Goal: Check status: Check status

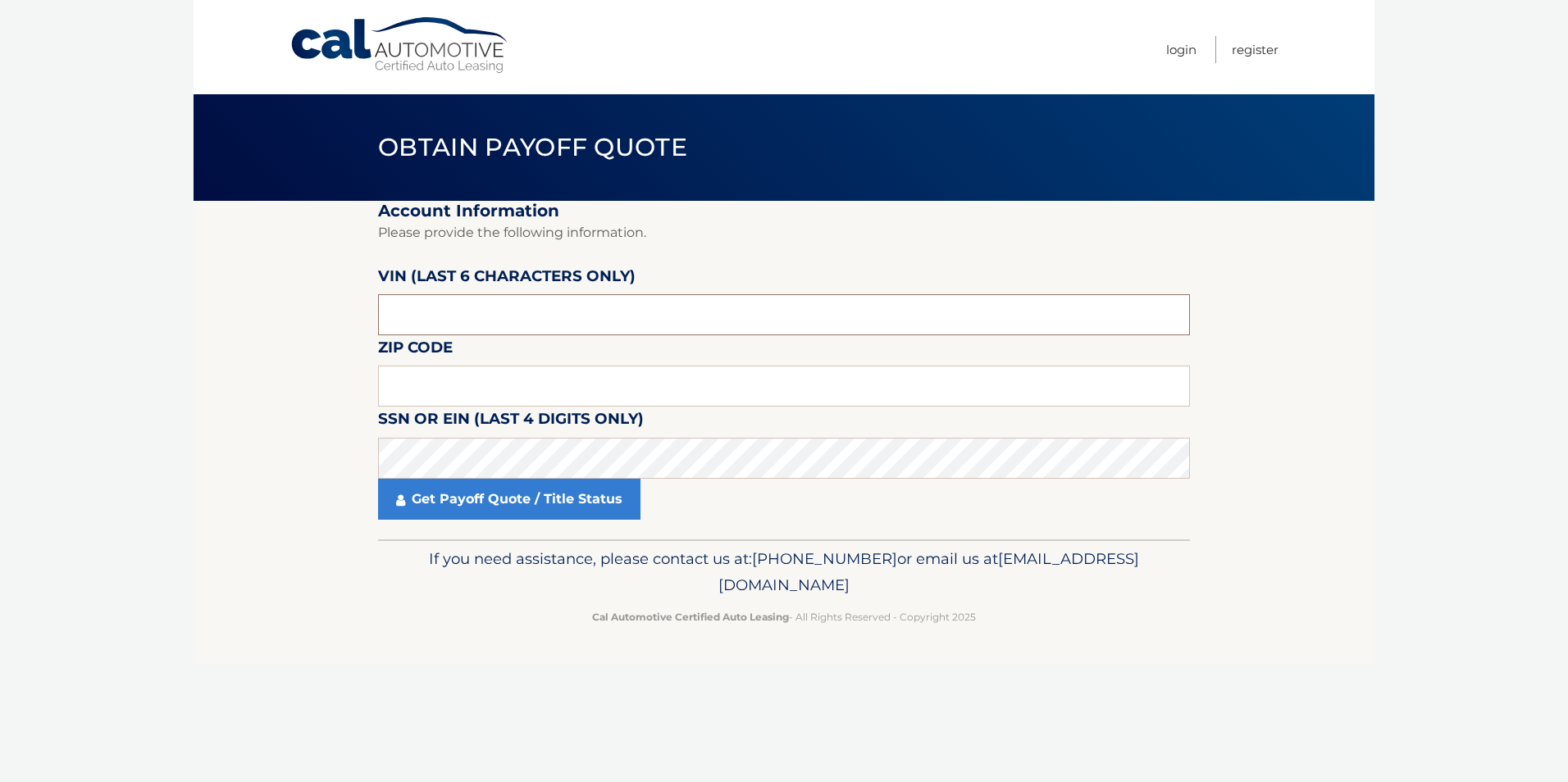
click at [506, 317] on input "text" at bounding box center [783, 315] width 811 height 41
type input "096226"
click at [467, 379] on input "text" at bounding box center [783, 386] width 811 height 41
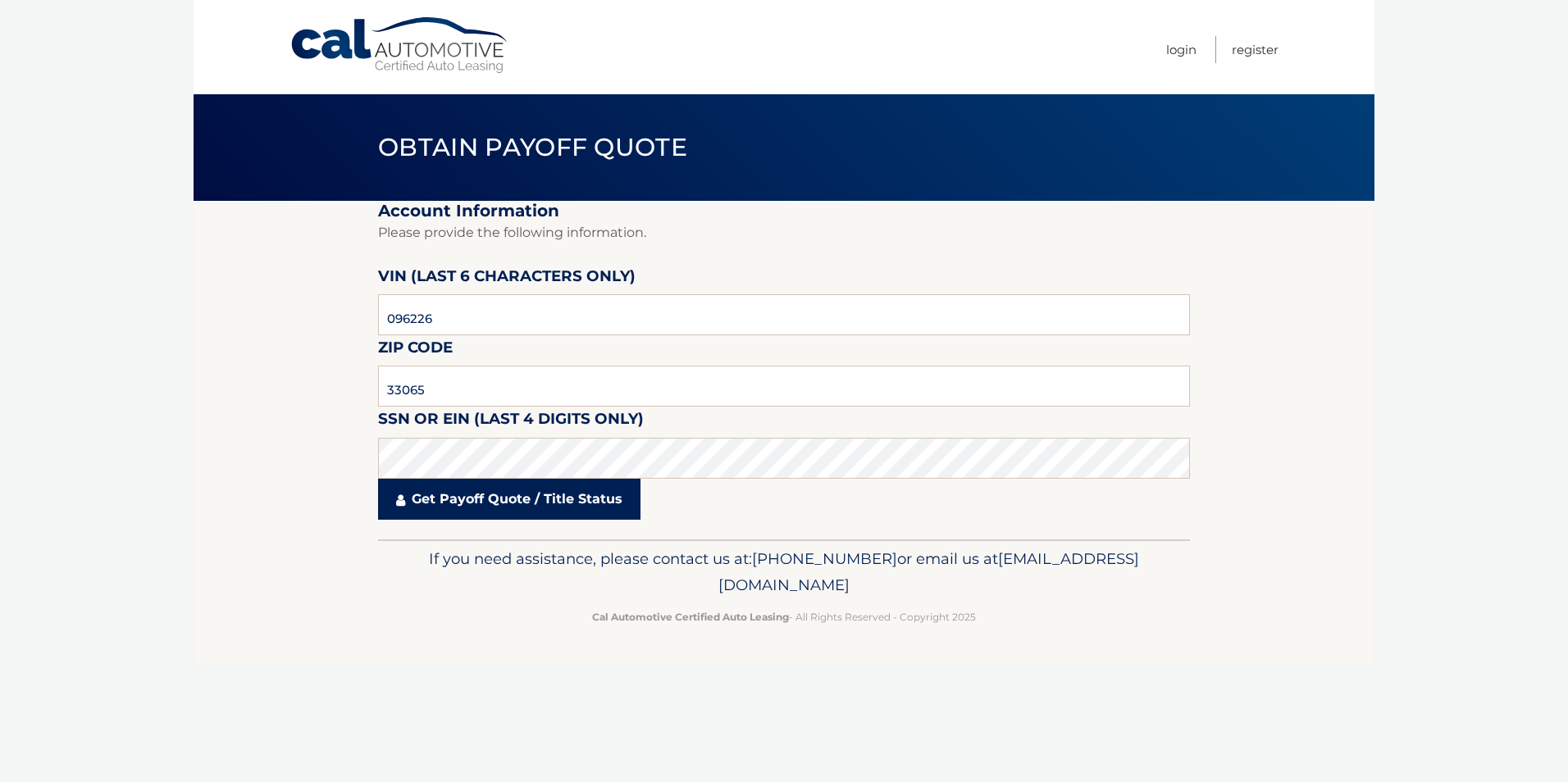
click at [437, 494] on link "Get Payoff Quote / Title Status" at bounding box center [509, 499] width 263 height 41
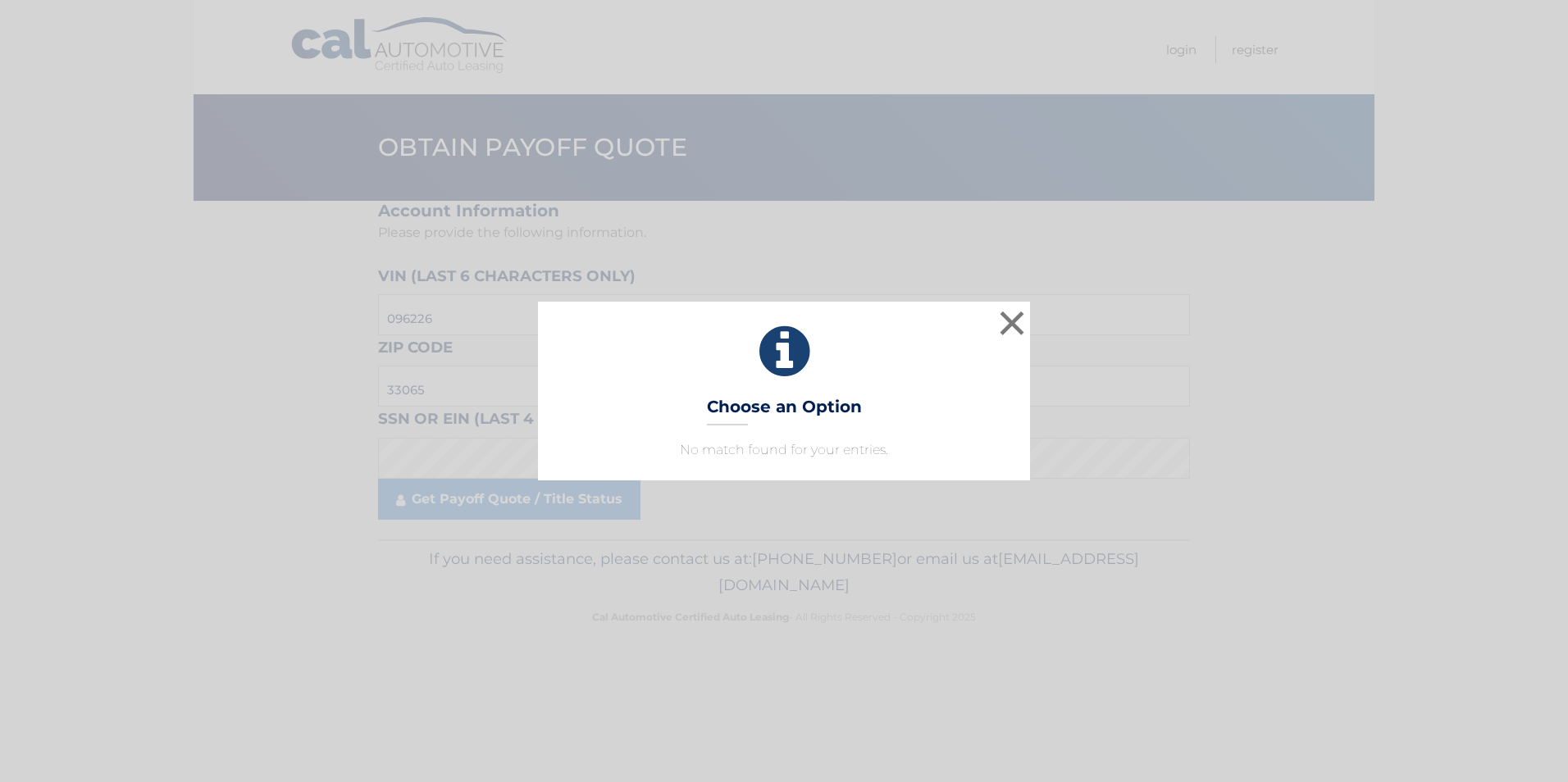
click at [47, 709] on div "× Choose an Option No match found for your entries. This is what you see on sec…" at bounding box center [784, 391] width 1568 height 782
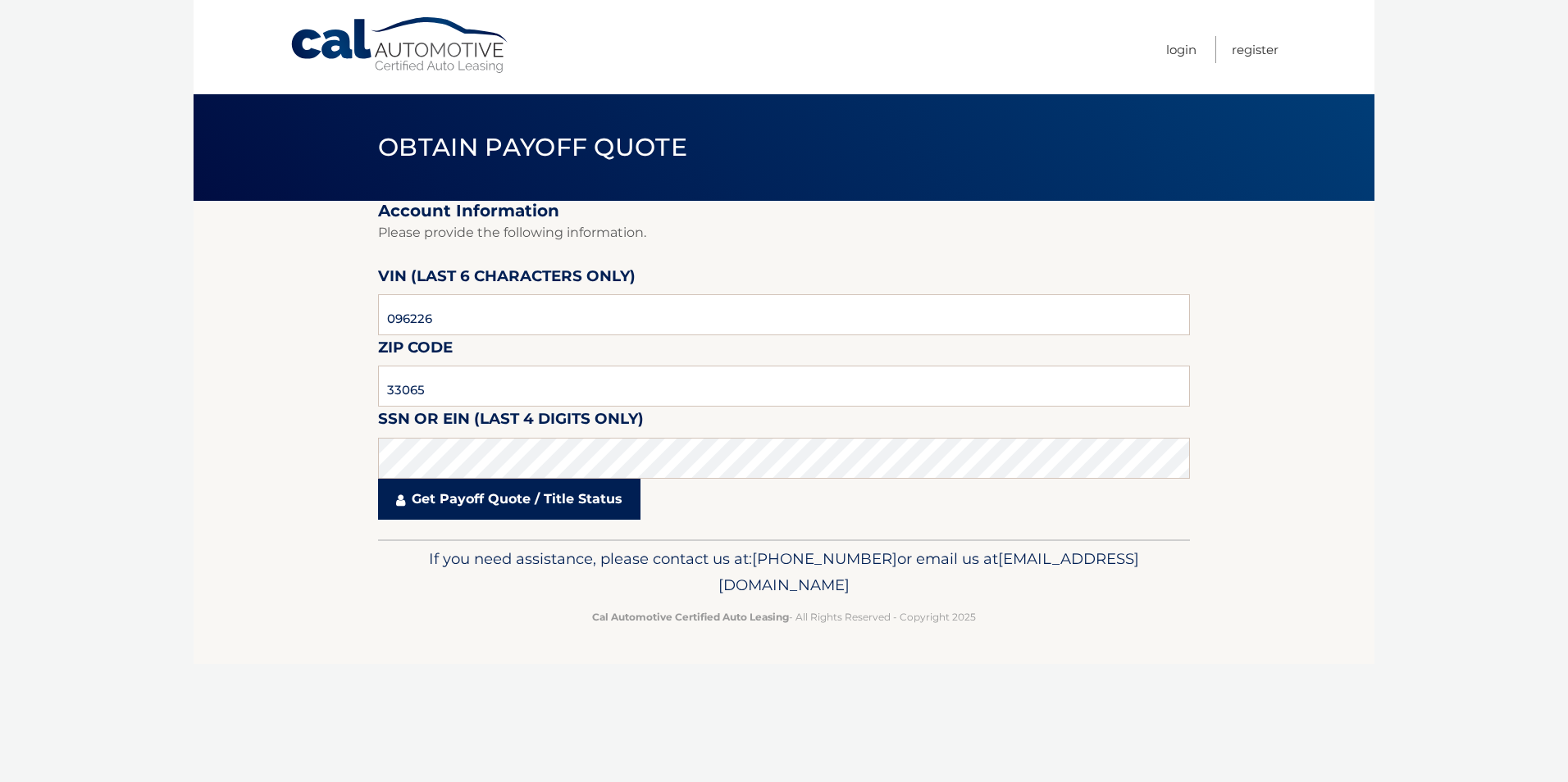
click at [462, 507] on link "Get Payoff Quote / Title Status" at bounding box center [509, 499] width 263 height 41
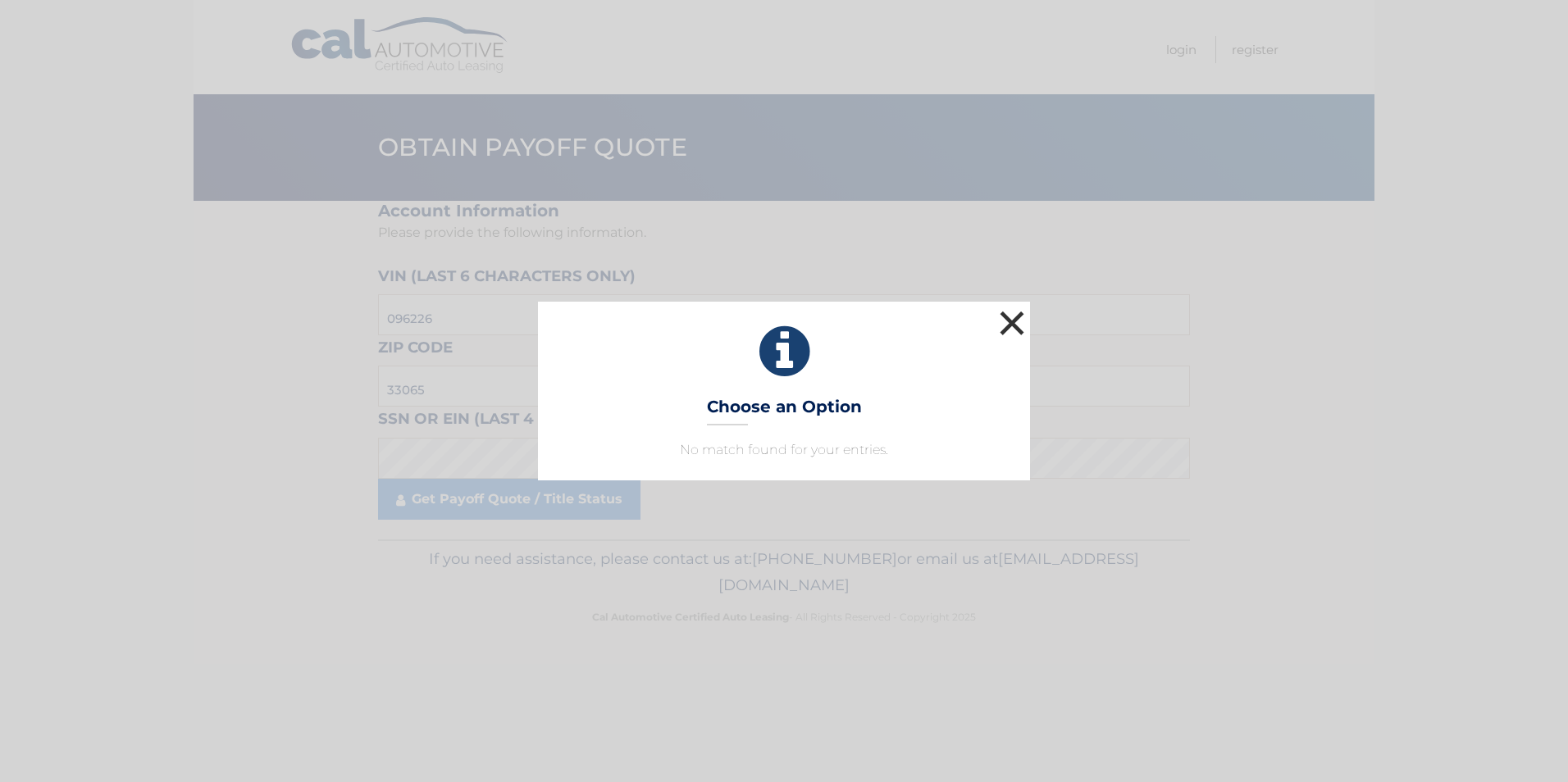
click at [1019, 314] on button "×" at bounding box center [1011, 323] width 33 height 33
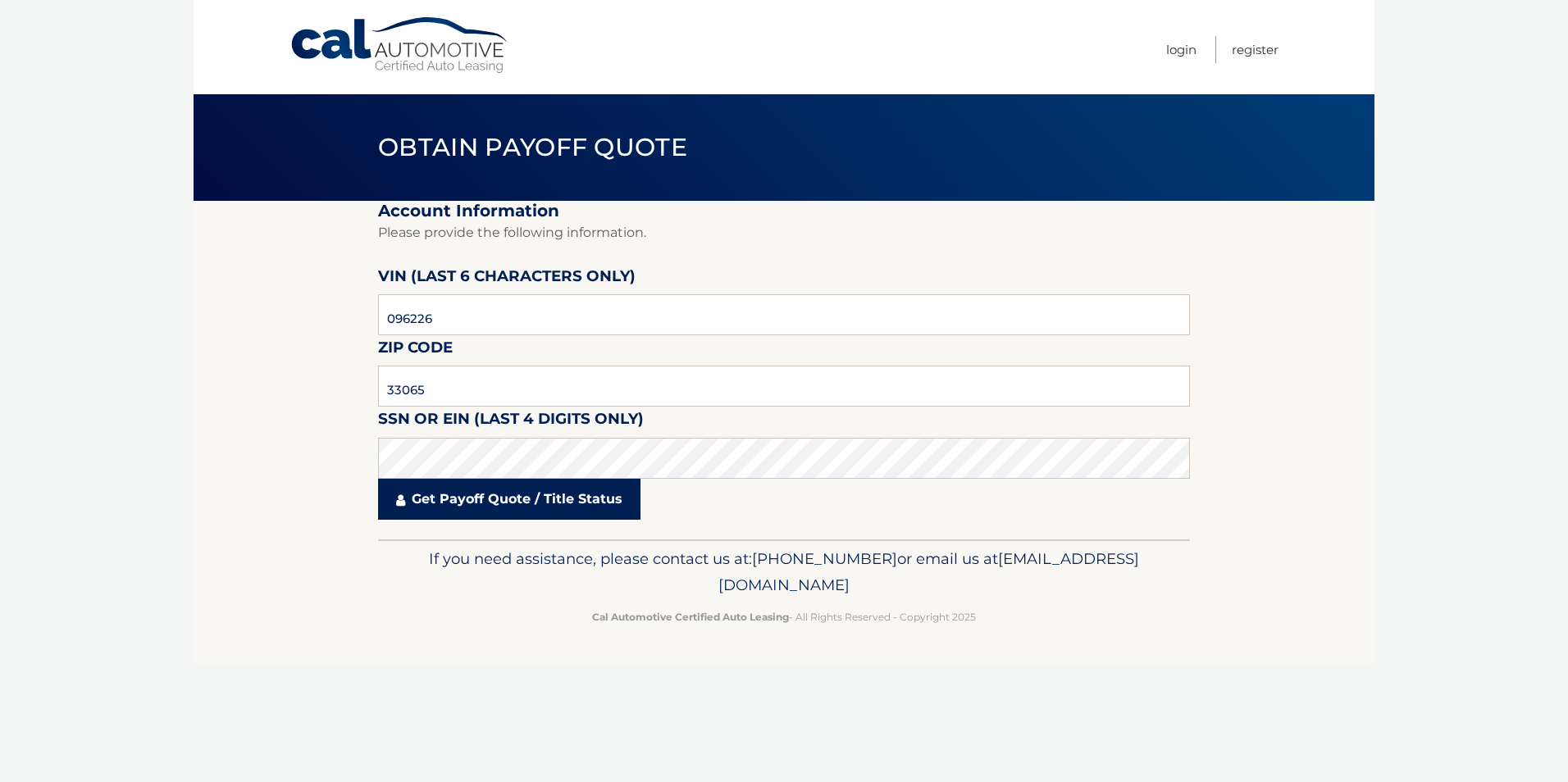
click at [483, 495] on link "Get Payoff Quote / Title Status" at bounding box center [509, 499] width 263 height 41
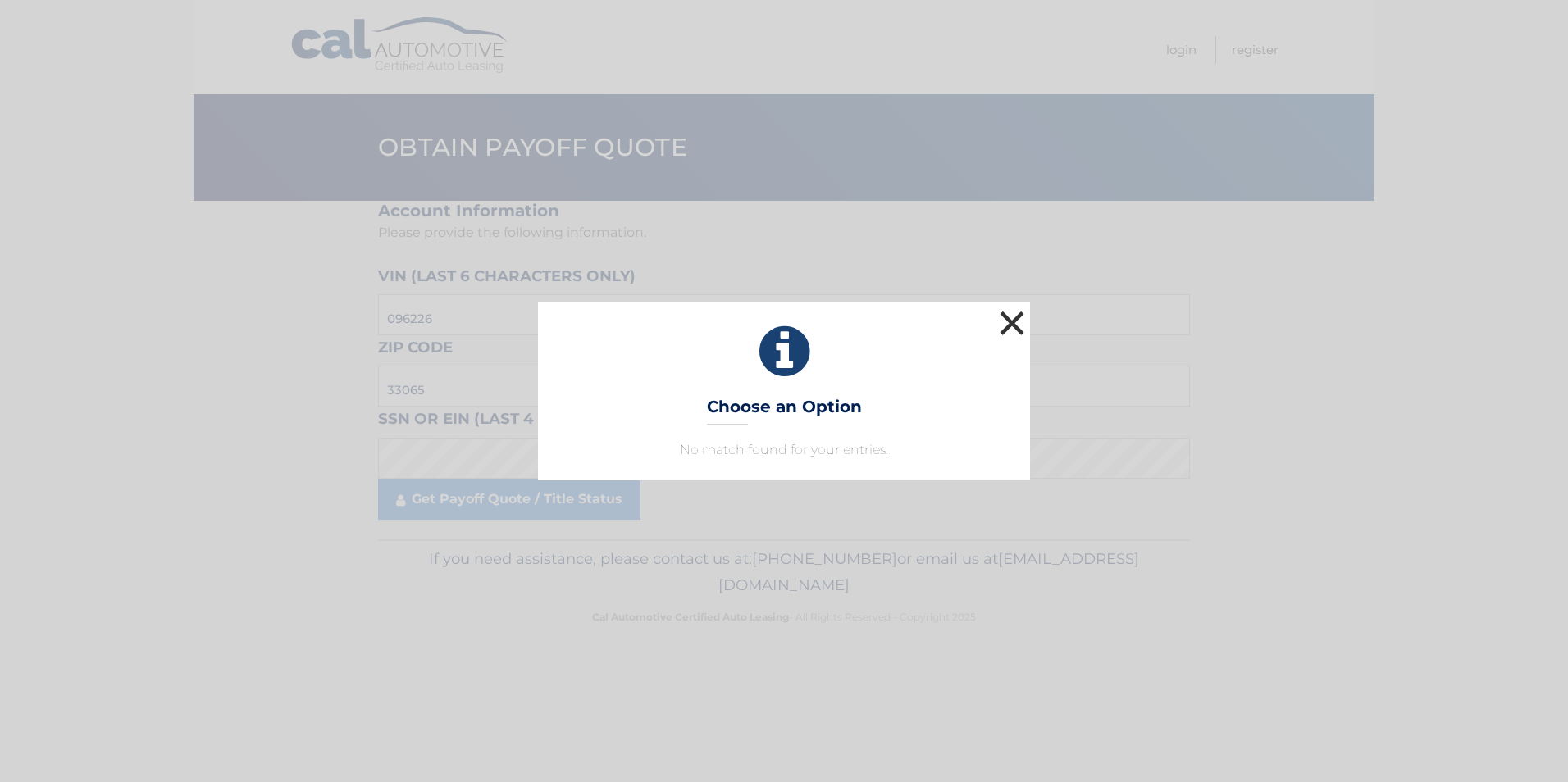
click at [1000, 320] on button "×" at bounding box center [1011, 323] width 33 height 33
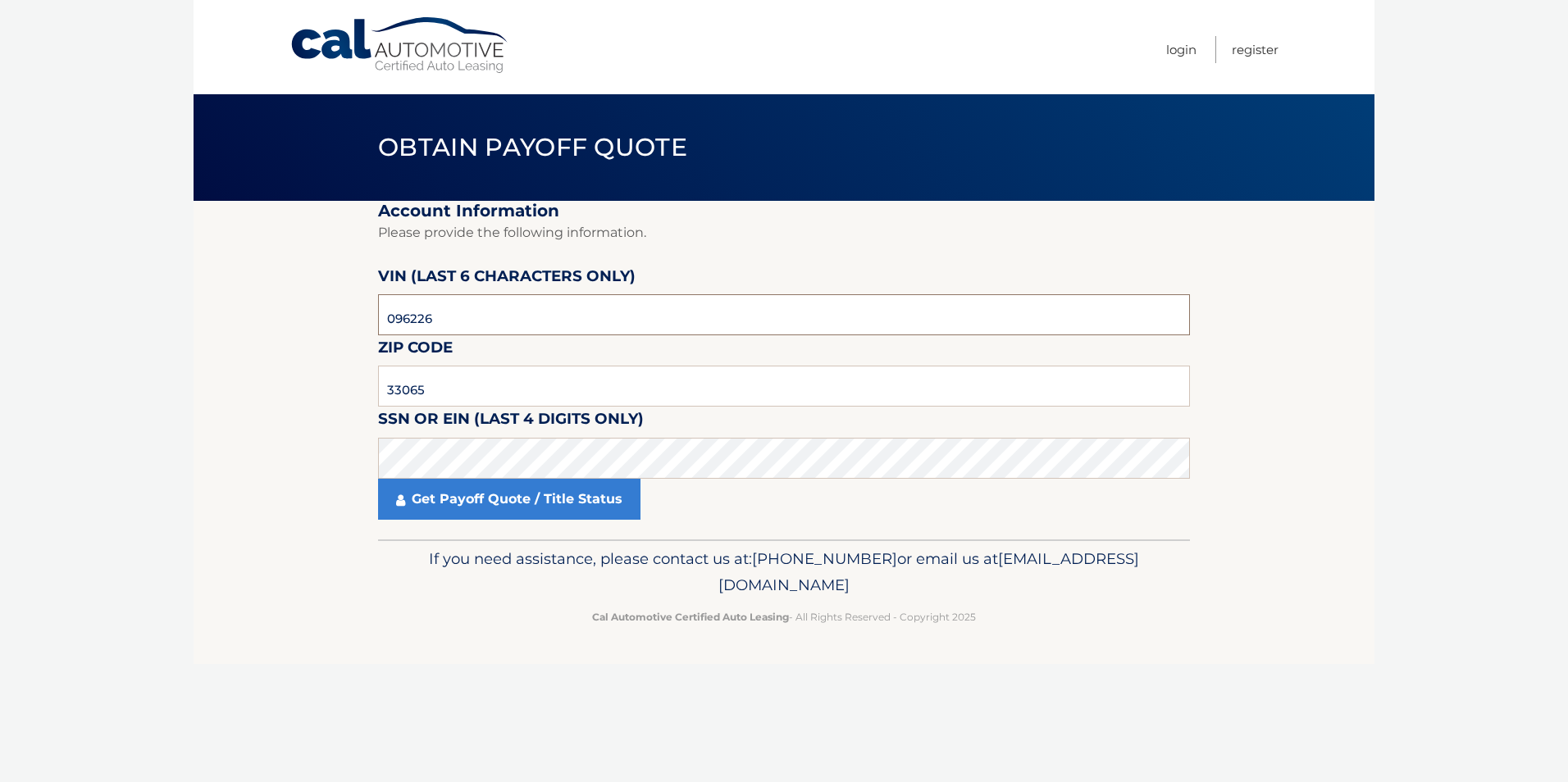
click at [454, 320] on input "096226" at bounding box center [783, 315] width 811 height 41
click at [440, 392] on input "33065" at bounding box center [783, 386] width 811 height 41
type input "33076"
click at [516, 497] on link "Get Payoff Quote / Title Status" at bounding box center [509, 499] width 263 height 41
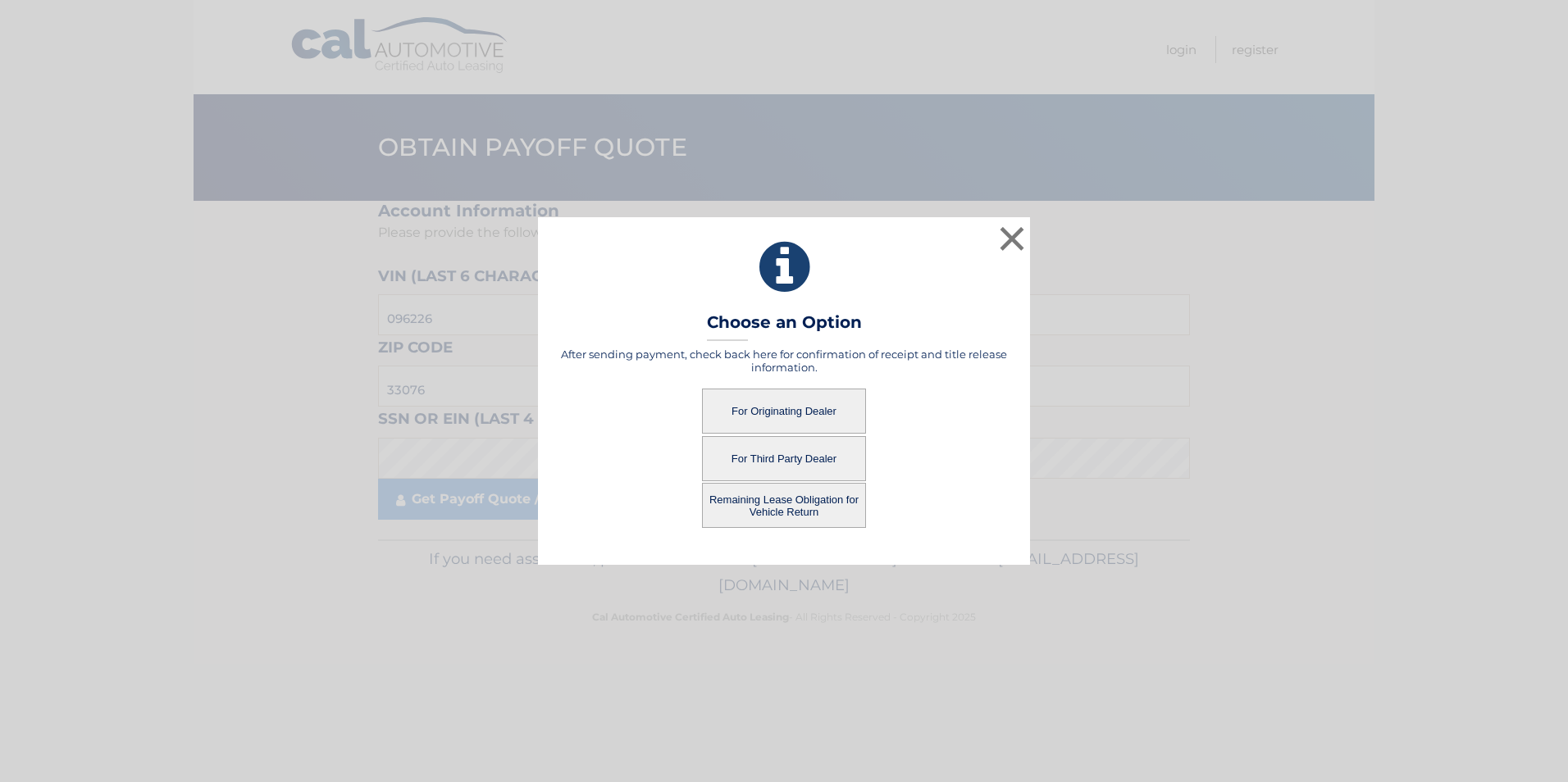
click at [821, 411] on button "For Originating Dealer" at bounding box center [783, 411] width 164 height 45
click at [789, 408] on button "For Originating Dealer" at bounding box center [783, 411] width 164 height 45
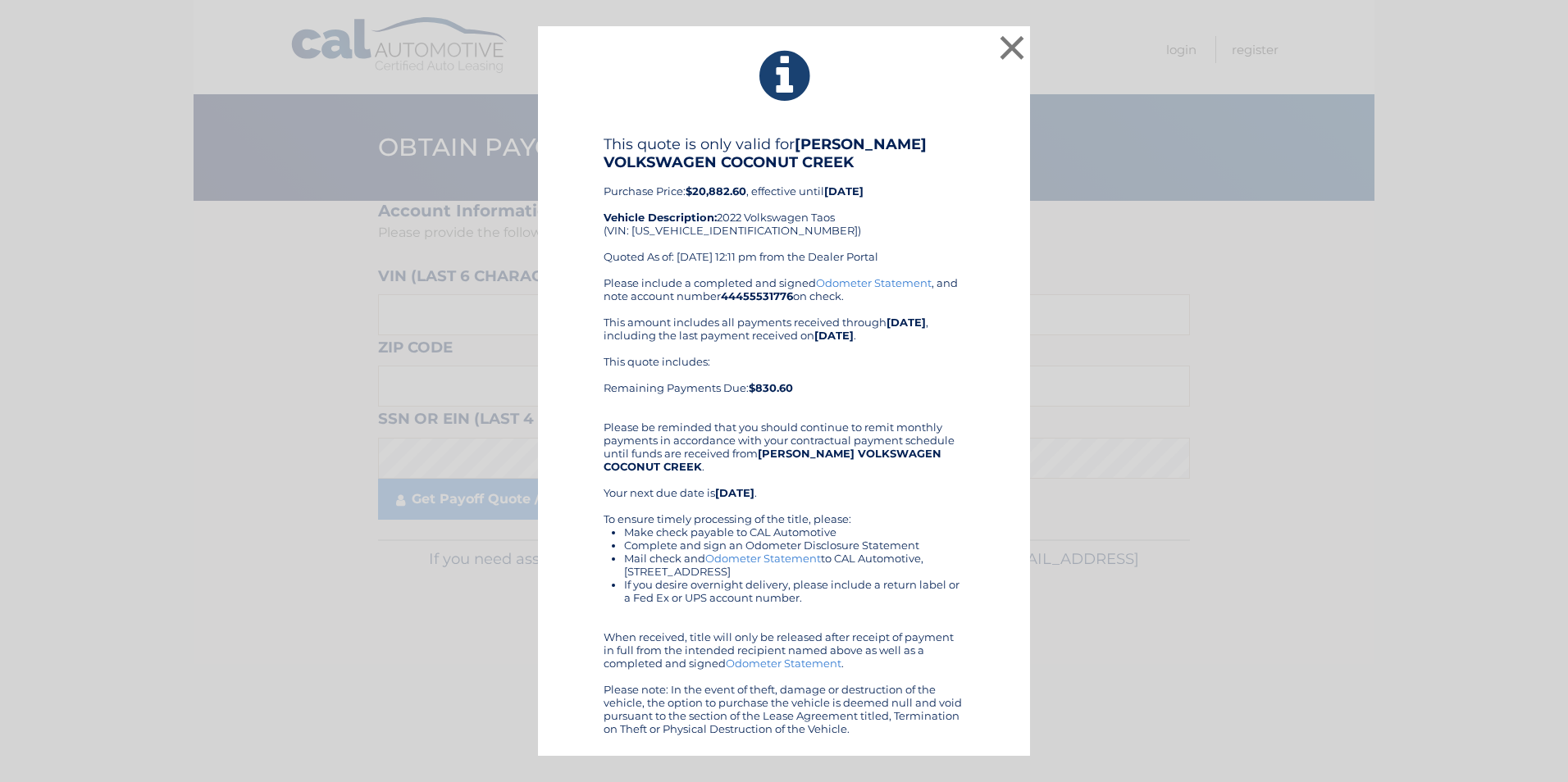
click at [744, 552] on link "Odometer Statement" at bounding box center [763, 558] width 115 height 13
